Goal: Task Accomplishment & Management: Use online tool/utility

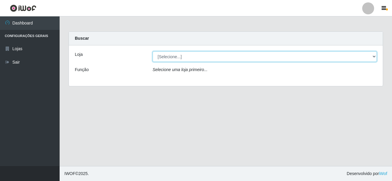
click at [375, 54] on select "[Selecione...] [GEOGRAPHIC_DATA] [GEOGRAPHIC_DATA]" at bounding box center [265, 56] width 224 height 10
select select "64"
click at [153, 51] on select "[Selecione...] [GEOGRAPHIC_DATA] [GEOGRAPHIC_DATA]" at bounding box center [265, 56] width 224 height 10
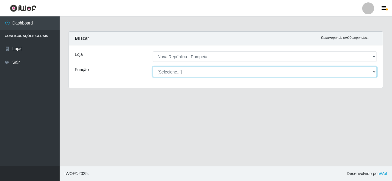
drag, startPoint x: 375, startPoint y: 70, endPoint x: 372, endPoint y: 70, distance: 3.6
click at [375, 70] on div "[Selecione...] Balconista Operador de Caixa Recepcionista Repositor" at bounding box center [264, 71] width 233 height 10
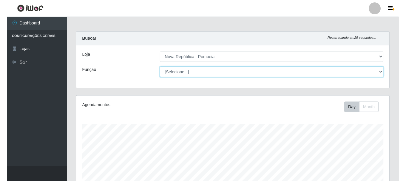
scroll to position [124, 312]
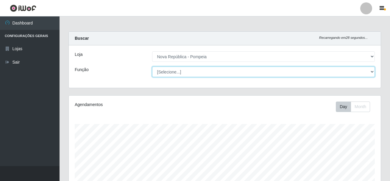
select select "22"
click at [152, 66] on select "[Selecione...] Balconista Operador de Caixa Recepcionista Repositor" at bounding box center [263, 71] width 223 height 10
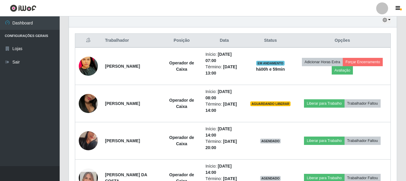
scroll to position [216, 0]
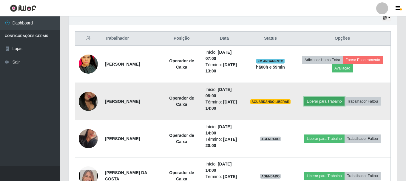
click at [315, 100] on button "Liberar para Trabalho" at bounding box center [324, 101] width 40 height 8
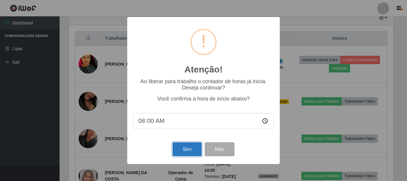
click at [187, 151] on button "Sim" at bounding box center [187, 149] width 29 height 14
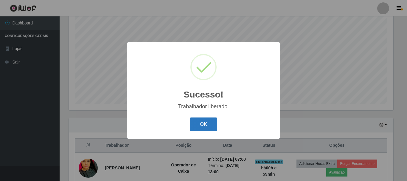
click at [209, 125] on button "OK" at bounding box center [204, 124] width 28 height 14
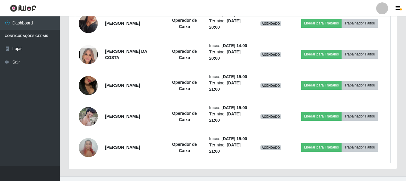
scroll to position [312, 0]
